Goal: Information Seeking & Learning: Learn about a topic

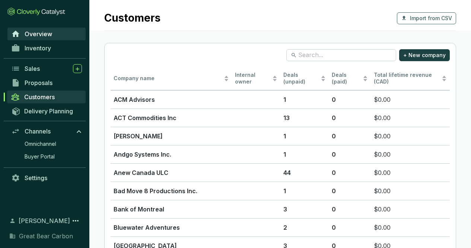
scroll to position [68, 0]
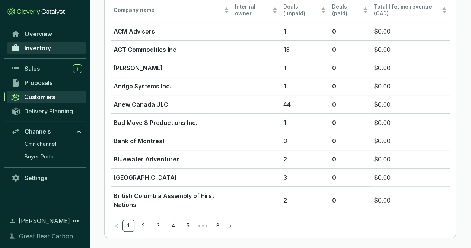
click at [42, 47] on span "Inventory" at bounding box center [38, 47] width 26 height 7
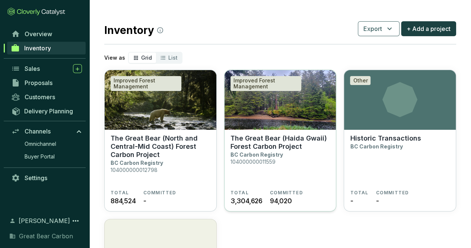
click at [253, 150] on p "The Great Bear (Haida Gwaii) Forest Carbon Project" at bounding box center [280, 142] width 100 height 16
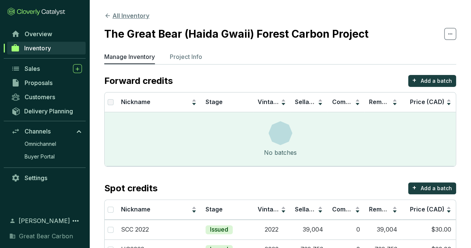
click at [118, 12] on button "All Inventory" at bounding box center [126, 15] width 45 height 9
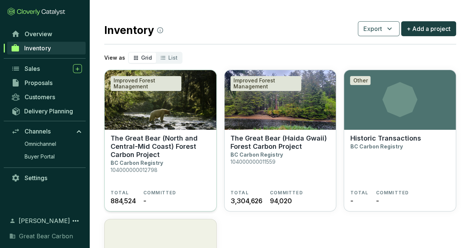
click at [153, 147] on p "The Great Bear (North and Central-Mid Coast) Forest Carbon Project" at bounding box center [161, 146] width 100 height 25
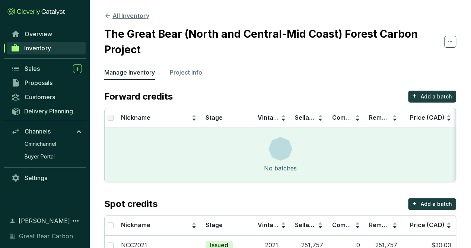
click at [133, 15] on button "All Inventory" at bounding box center [126, 15] width 45 height 9
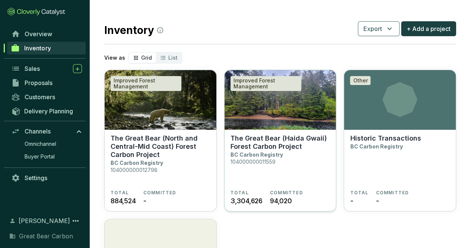
click at [261, 149] on p "The Great Bear (Haida Gwaii) Forest Carbon Project" at bounding box center [280, 142] width 100 height 16
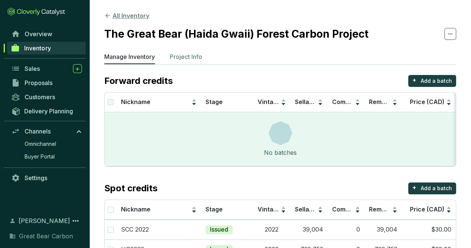
click at [128, 15] on button "All Inventory" at bounding box center [126, 15] width 45 height 9
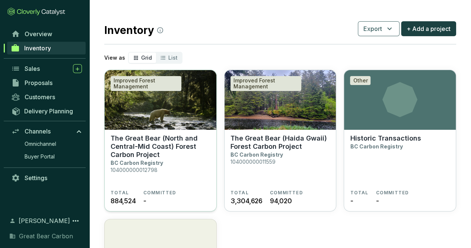
click at [157, 143] on p "The Great Bear (North and Central-Mid Coast) Forest Carbon Project" at bounding box center [161, 146] width 100 height 25
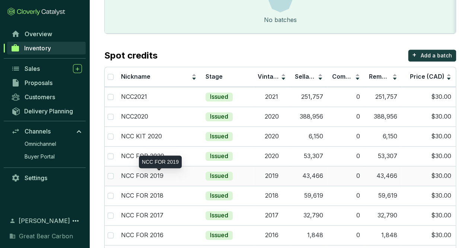
scroll to position [149, 0]
